Goal: Transaction & Acquisition: Purchase product/service

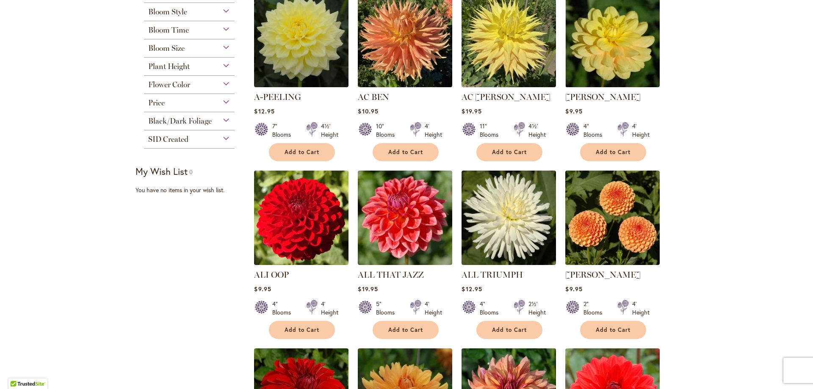
scroll to position [169, 0]
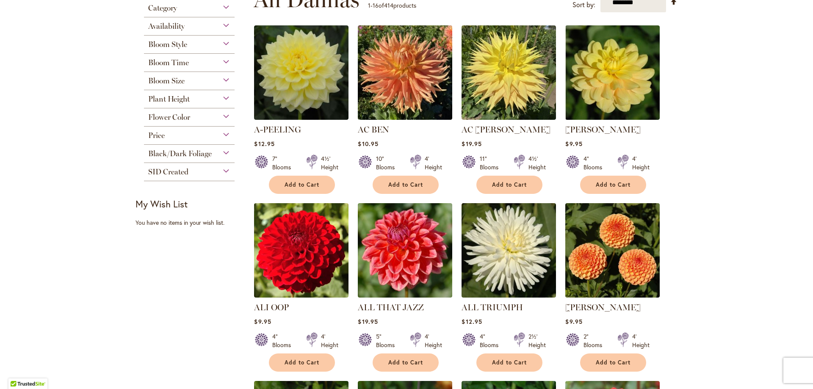
click at [219, 82] on div "Bloom Size" at bounding box center [189, 79] width 91 height 14
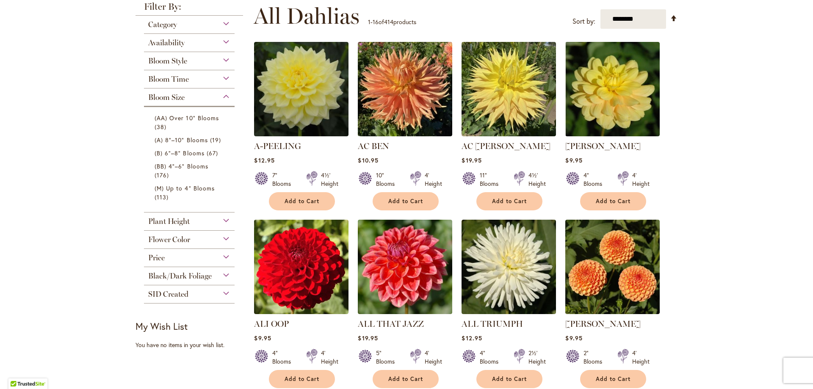
scroll to position [185, 0]
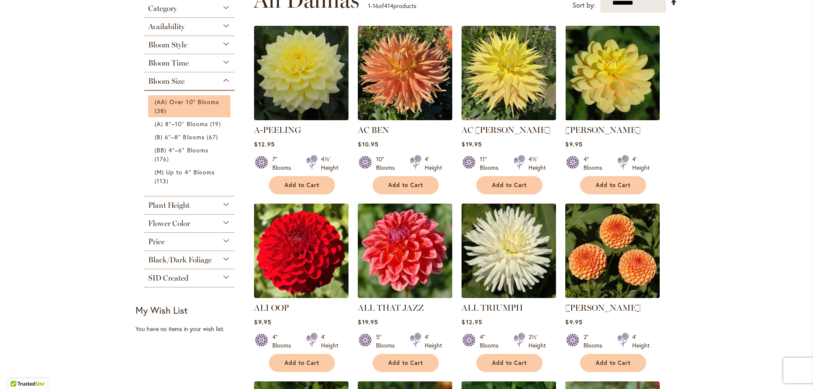
click at [213, 96] on li "(AA) Over 10" Blooms 38 items" at bounding box center [189, 106] width 82 height 22
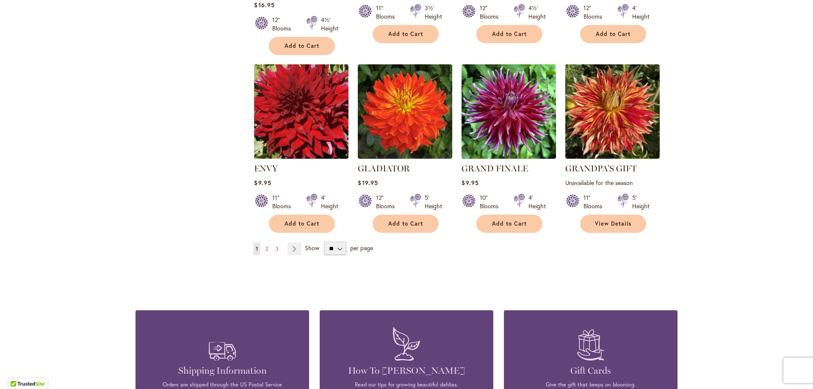
scroll to position [693, 0]
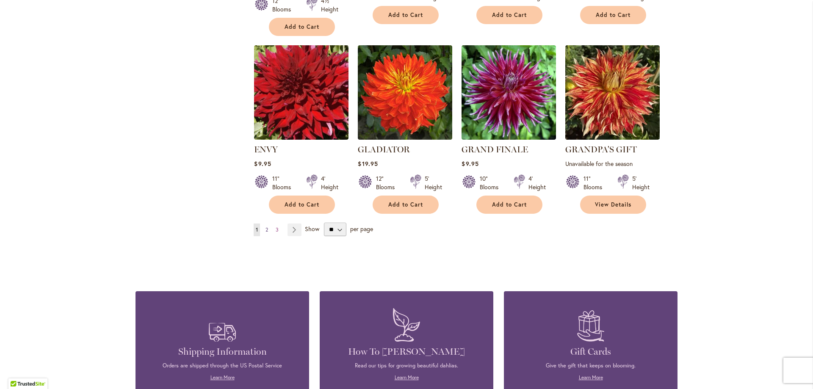
click at [263, 225] on link "Page 2" at bounding box center [266, 230] width 7 height 13
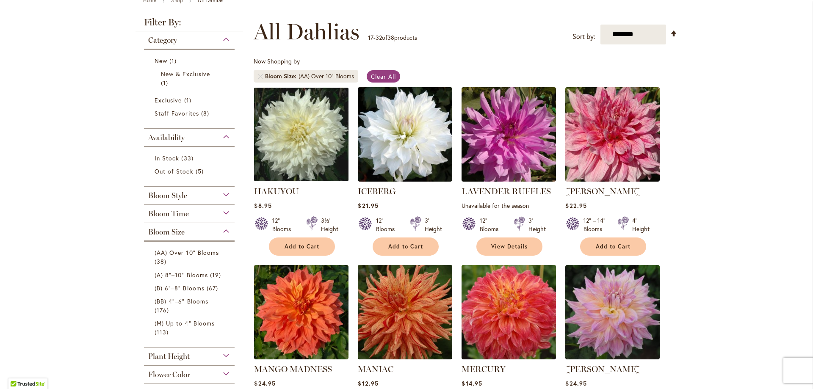
scroll to position [85, 0]
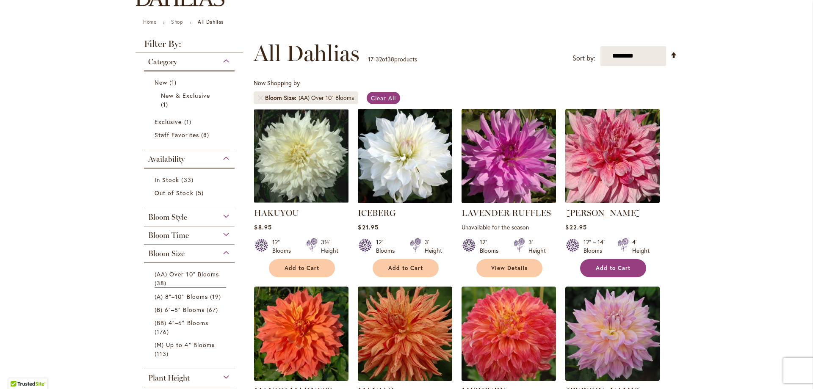
click at [624, 265] on span "Add to Cart" at bounding box center [613, 268] width 35 height 7
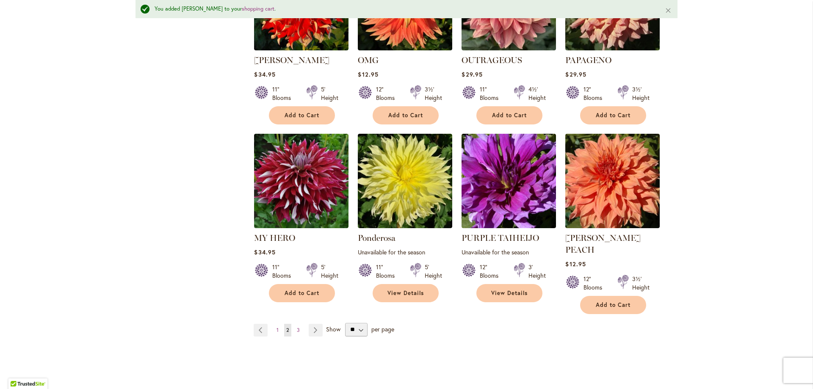
scroll to position [677, 0]
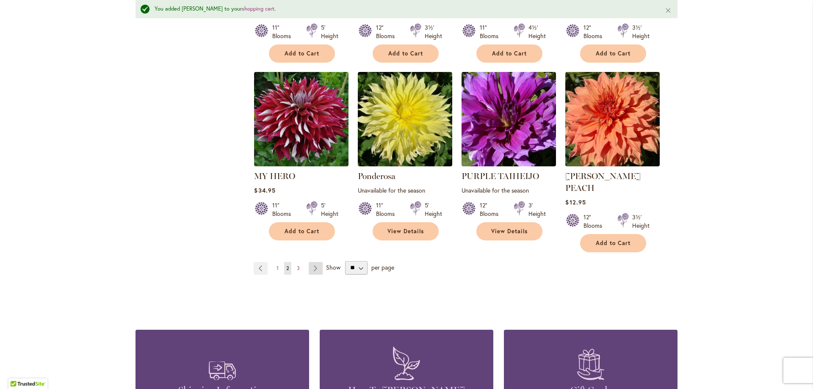
click at [311, 262] on link "Page Next" at bounding box center [316, 268] width 14 height 13
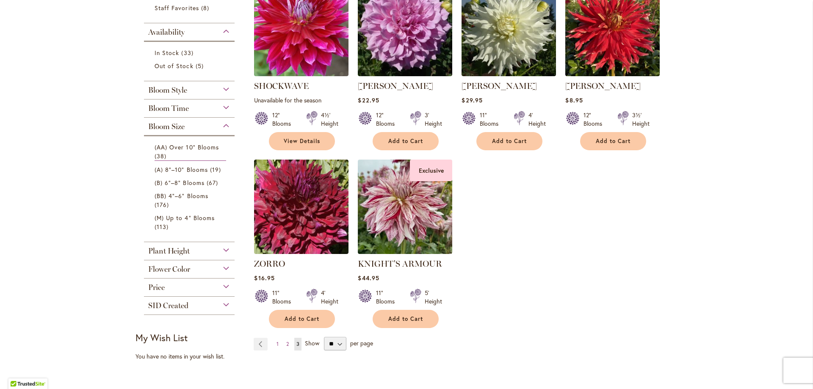
scroll to position [169, 0]
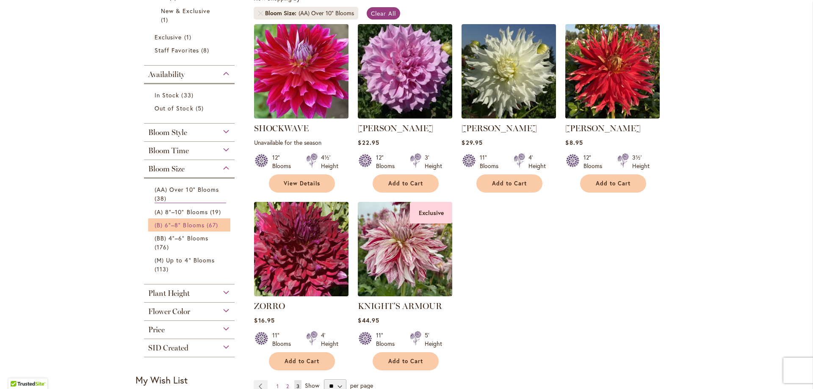
click at [186, 226] on span "(B) 6"–8" Blooms" at bounding box center [180, 225] width 50 height 8
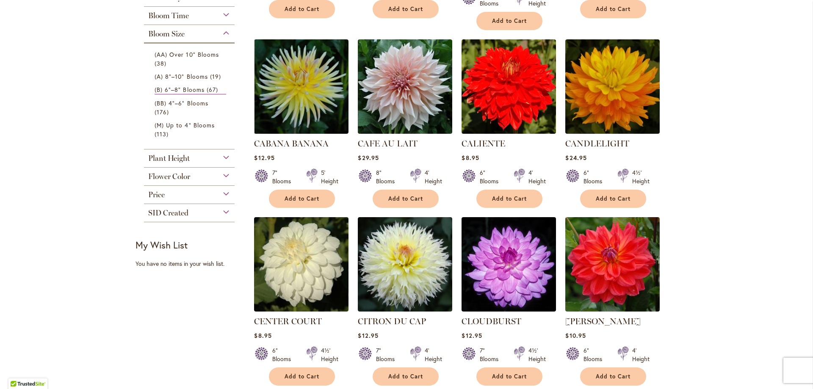
scroll to position [386, 0]
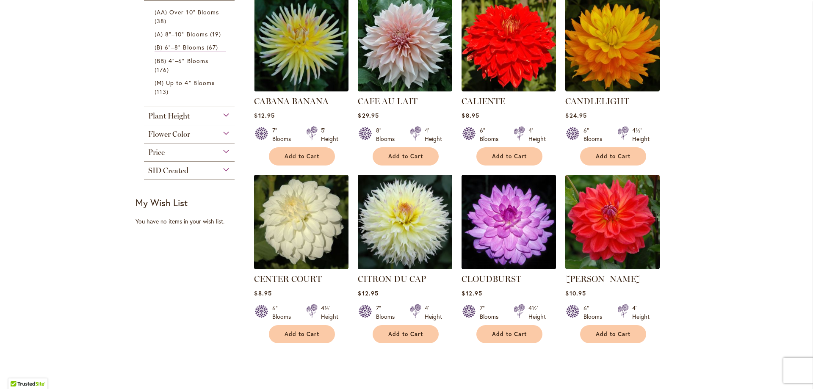
click at [224, 132] on div "Flower Color" at bounding box center [189, 132] width 91 height 14
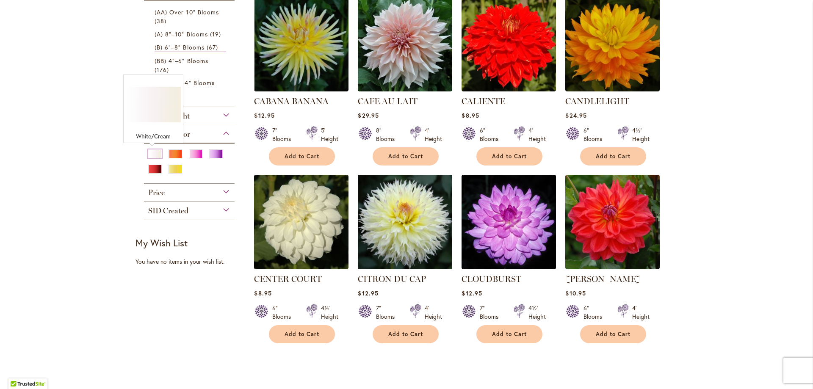
click at [151, 156] on div "White/Cream" at bounding box center [155, 153] width 14 height 9
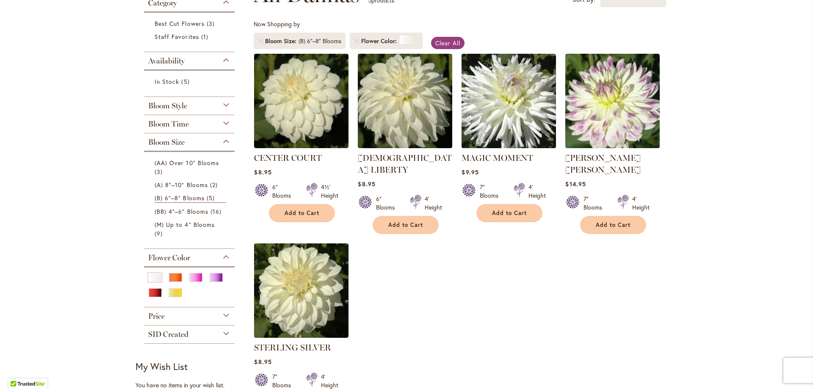
scroll to position [143, 0]
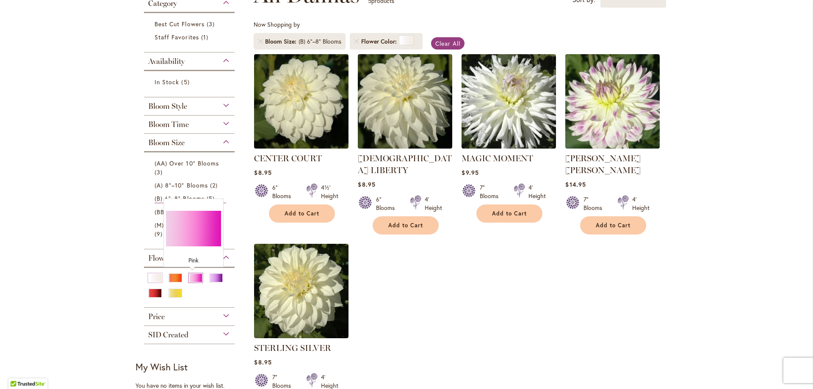
click at [189, 276] on div "Pink" at bounding box center [196, 277] width 14 height 9
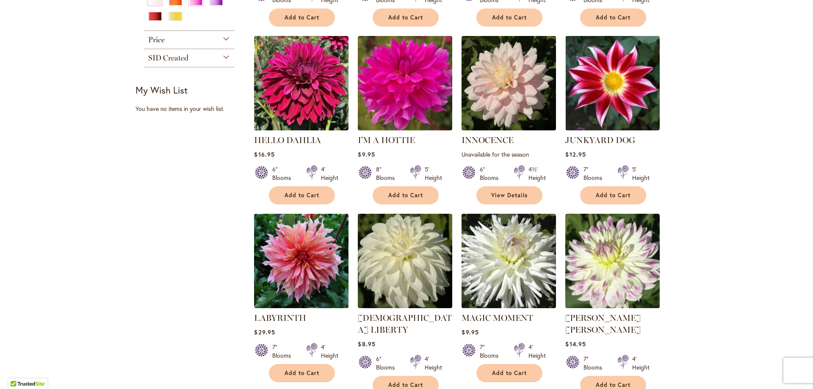
scroll to position [381, 0]
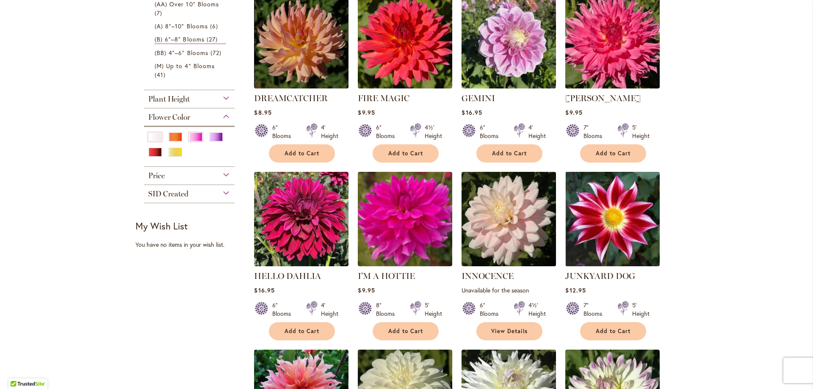
click at [519, 249] on img at bounding box center [508, 218] width 99 height 99
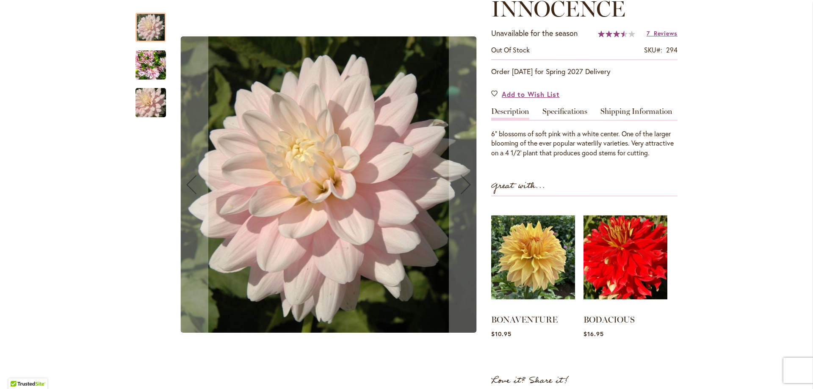
scroll to position [127, 0]
click at [145, 70] on img "INNOCENCE" at bounding box center [150, 65] width 30 height 30
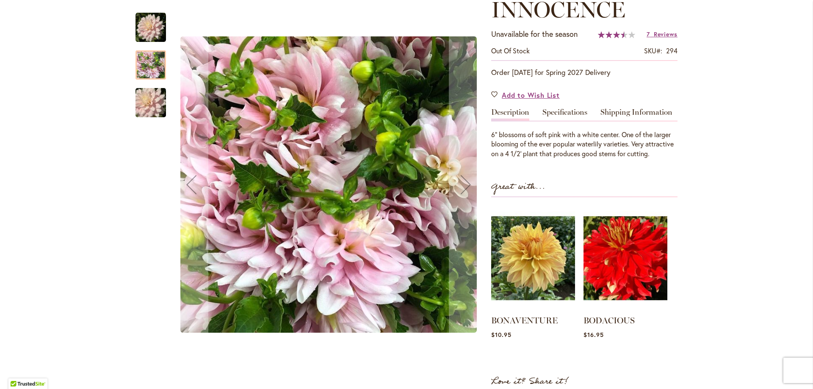
click at [153, 97] on img "INNOCENCE" at bounding box center [150, 103] width 61 height 41
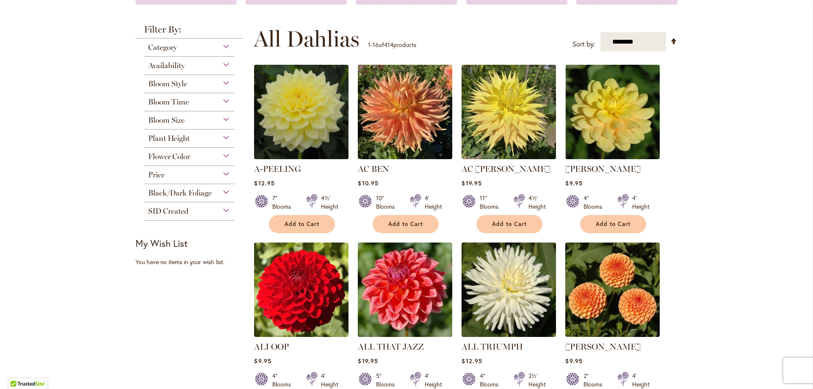
scroll to position [58, 0]
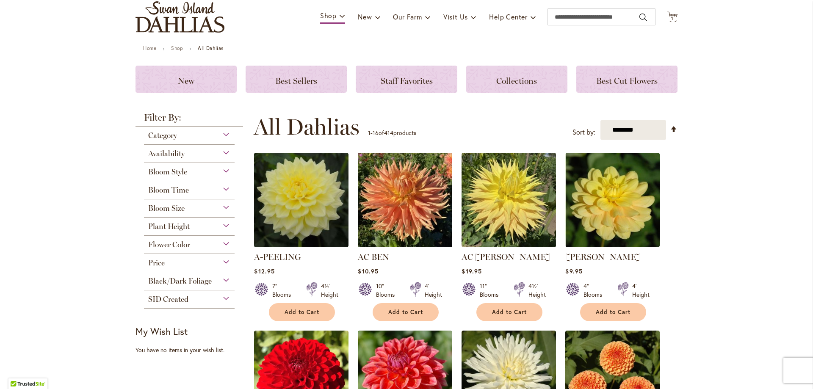
click at [224, 204] on div "Bloom Size" at bounding box center [189, 206] width 91 height 14
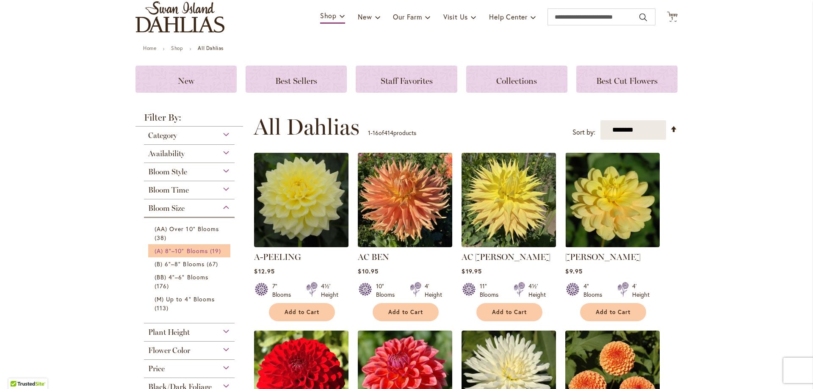
click at [210, 247] on span "19 items" at bounding box center [216, 250] width 13 height 9
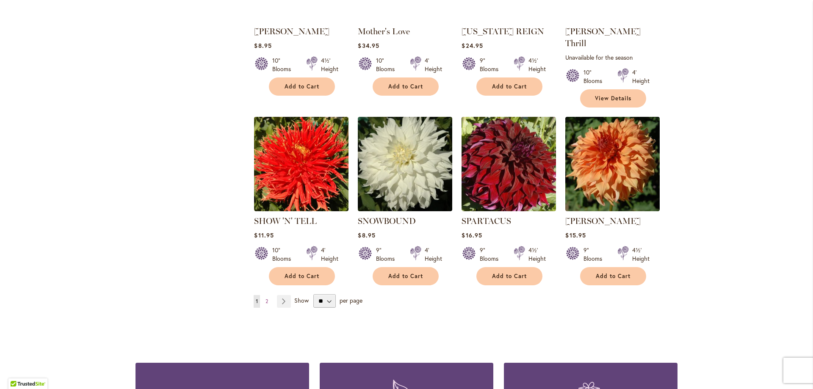
scroll to position [693, 0]
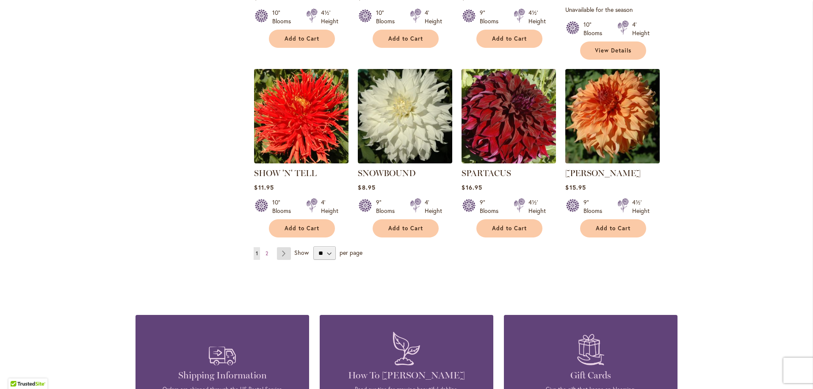
click at [283, 247] on link "Page Next" at bounding box center [284, 253] width 14 height 13
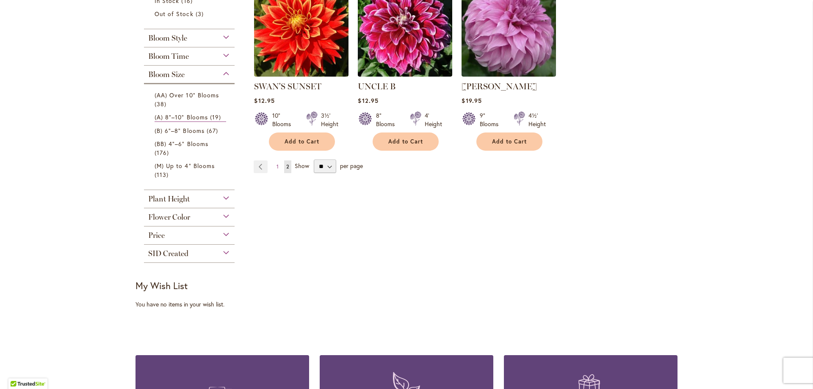
scroll to position [212, 0]
click at [201, 132] on link "(B) 6"–8" Blooms 67 items" at bounding box center [191, 130] width 72 height 9
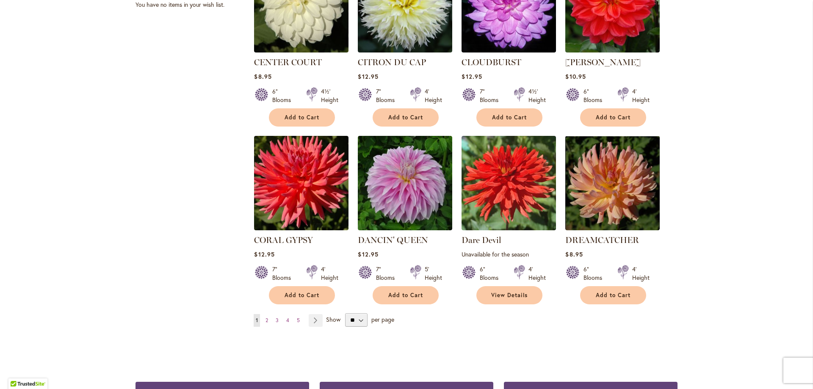
scroll to position [609, 0]
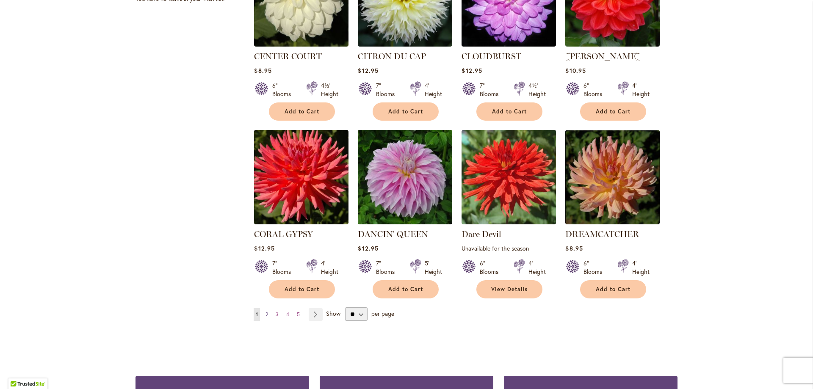
click at [265, 311] on span "2" at bounding box center [266, 314] width 3 height 6
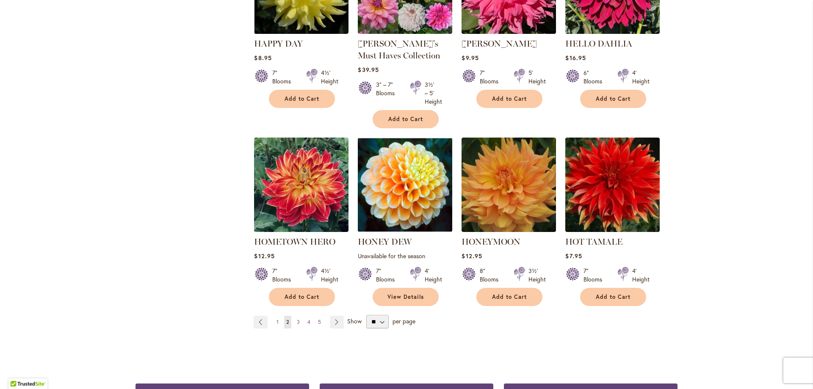
scroll to position [651, 0]
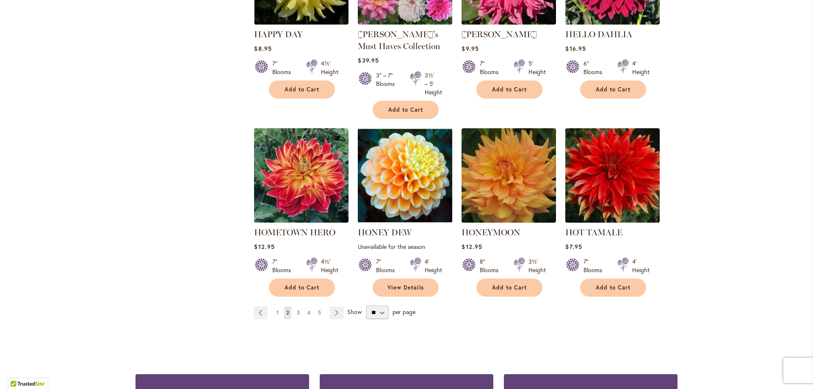
click at [297, 309] on span "3" at bounding box center [298, 312] width 3 height 6
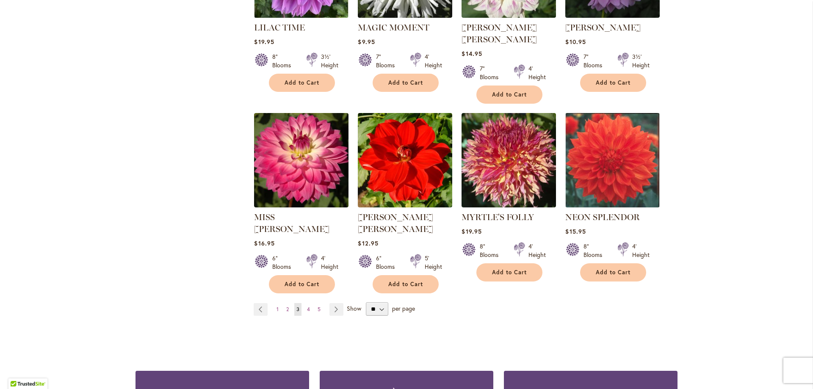
scroll to position [651, 0]
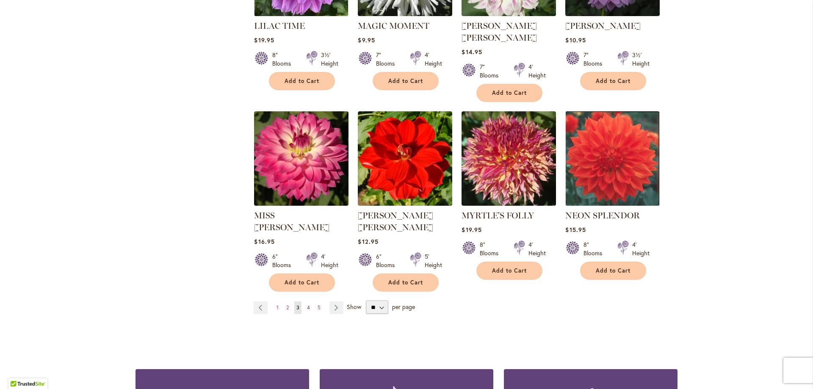
click at [307, 304] on span "4" at bounding box center [308, 307] width 3 height 6
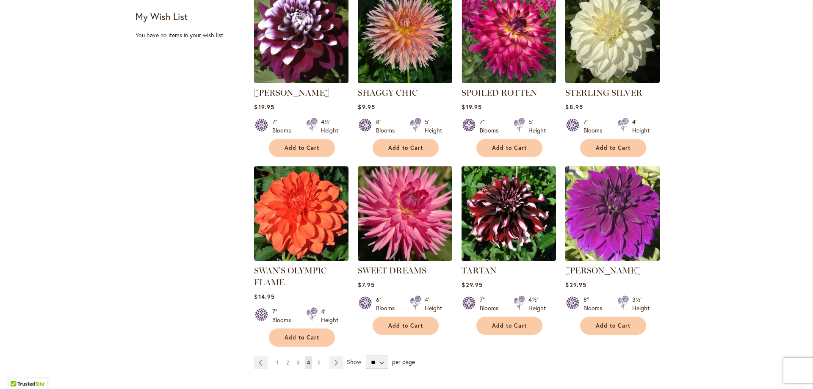
scroll to position [635, 0]
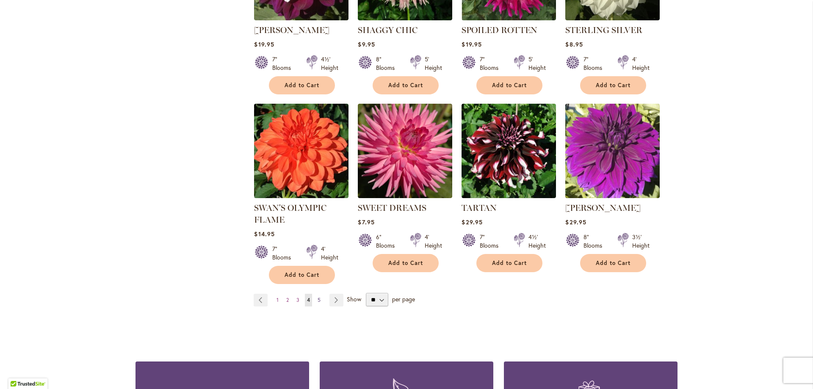
click at [318, 297] on span "5" at bounding box center [319, 300] width 3 height 6
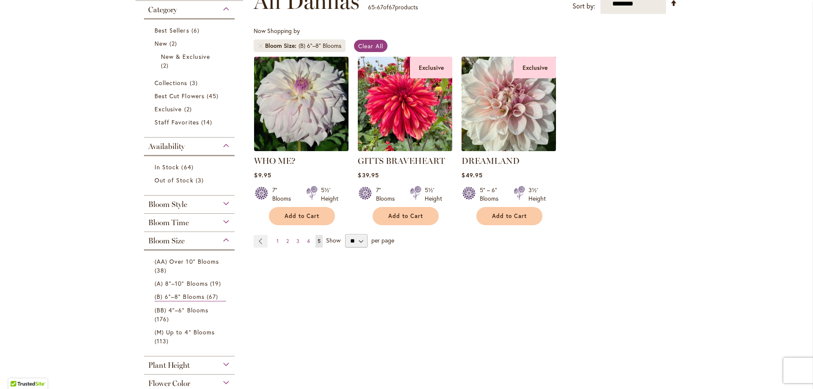
scroll to position [254, 0]
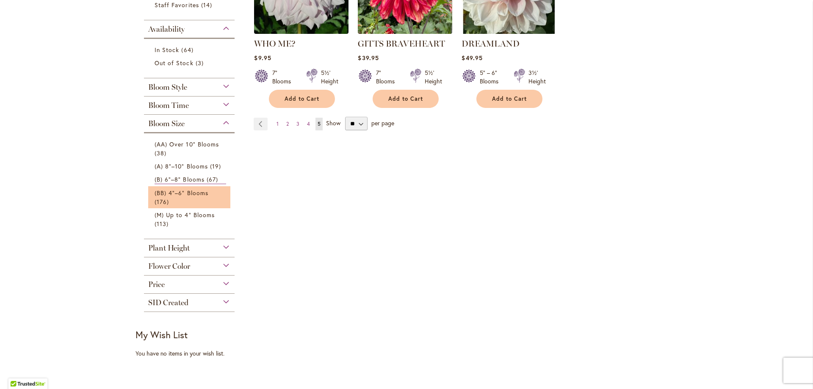
click at [151, 202] on li "(BB) 4"–6" Blooms 176 items" at bounding box center [189, 197] width 82 height 22
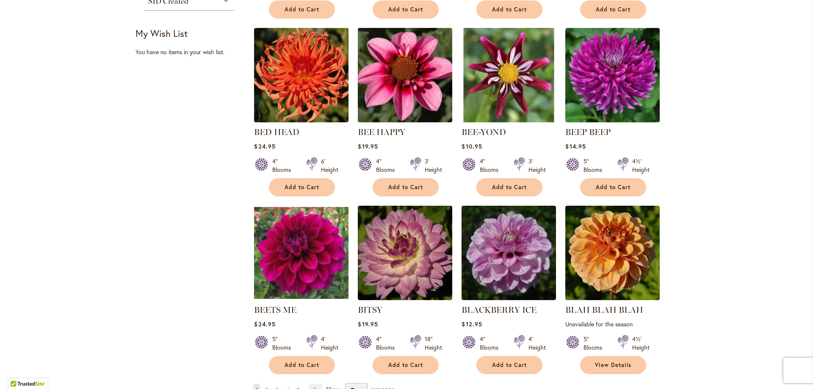
scroll to position [448, 0]
